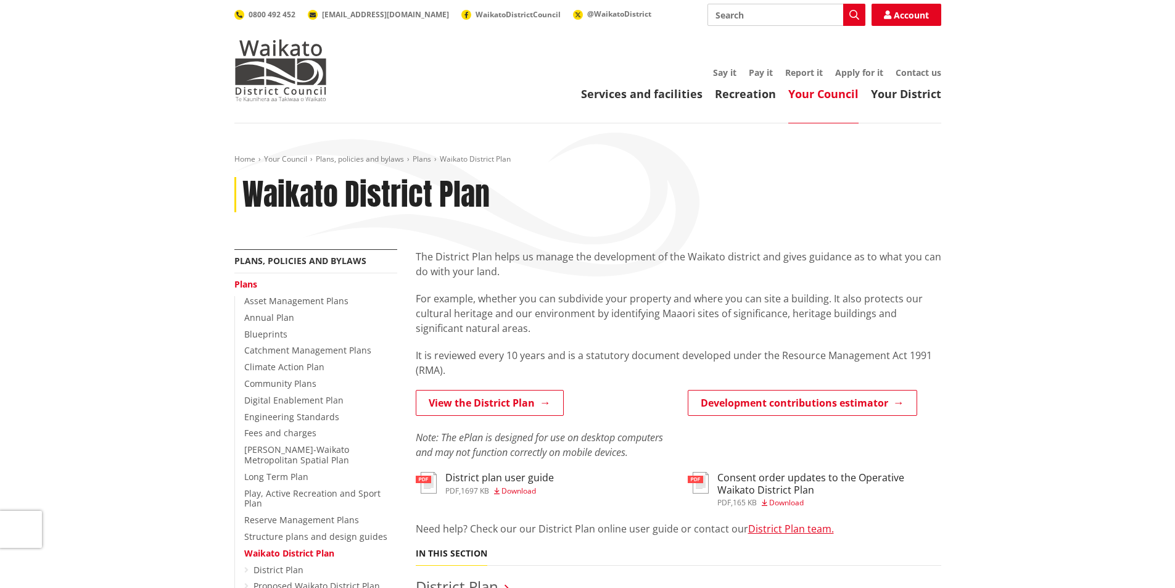
scroll to position [247, 0]
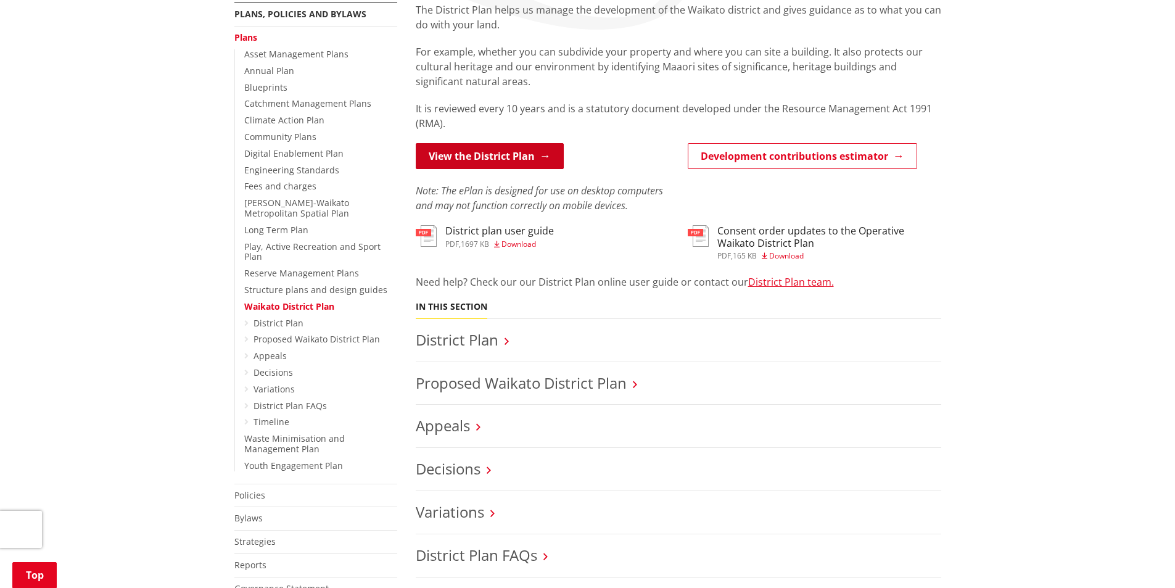
click at [466, 163] on link "View the District Plan" at bounding box center [490, 156] width 148 height 26
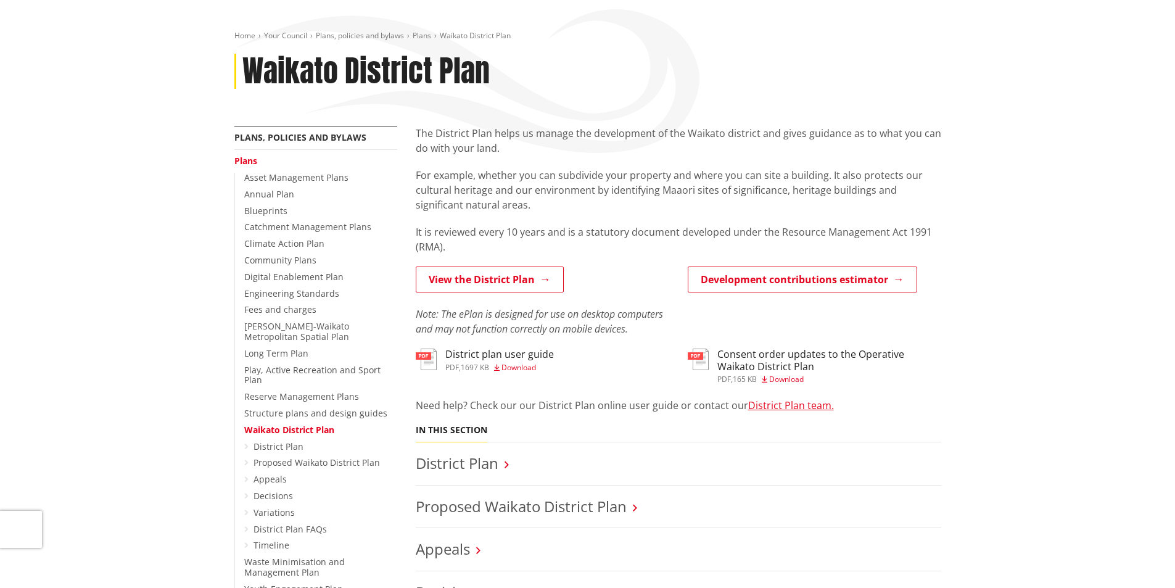
scroll to position [247, 0]
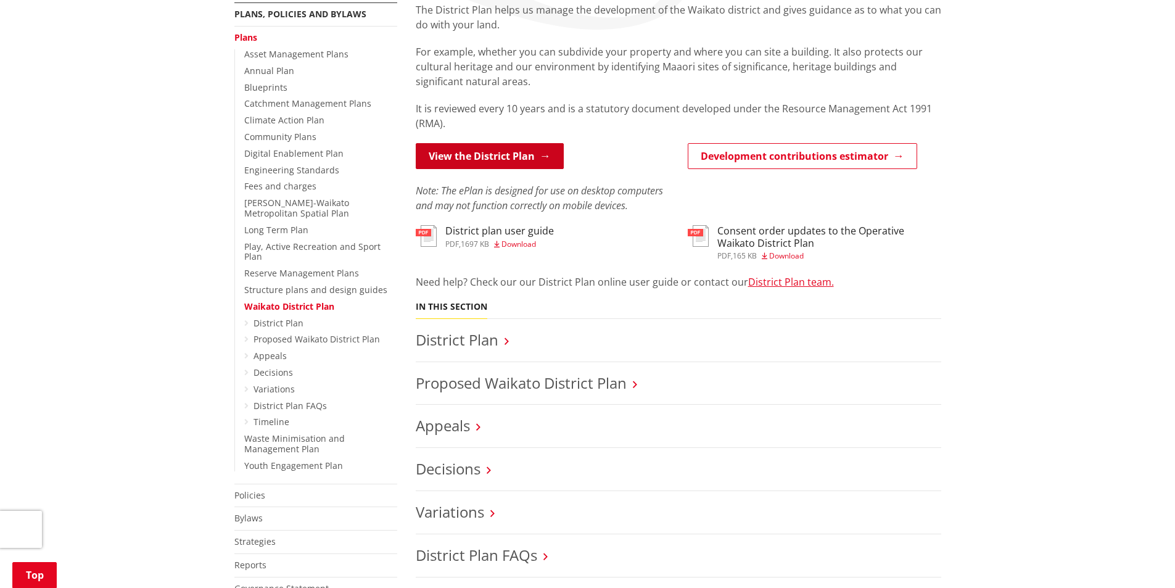
click at [469, 161] on link "View the District Plan" at bounding box center [490, 156] width 148 height 26
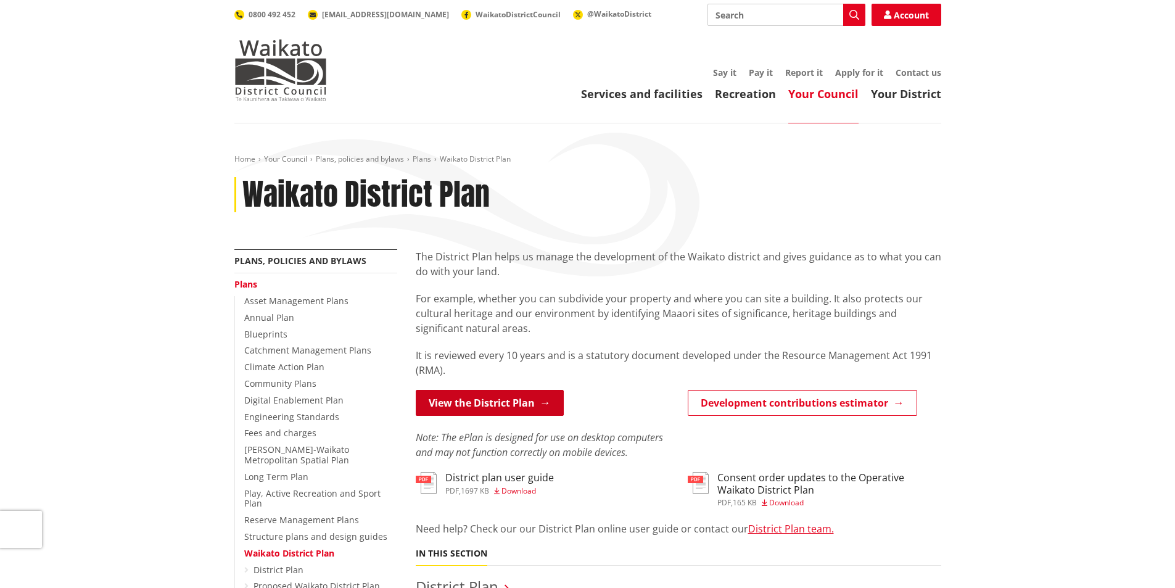
click at [450, 400] on link "View the District Plan" at bounding box center [490, 403] width 148 height 26
